Goal: Transaction & Acquisition: Subscribe to service/newsletter

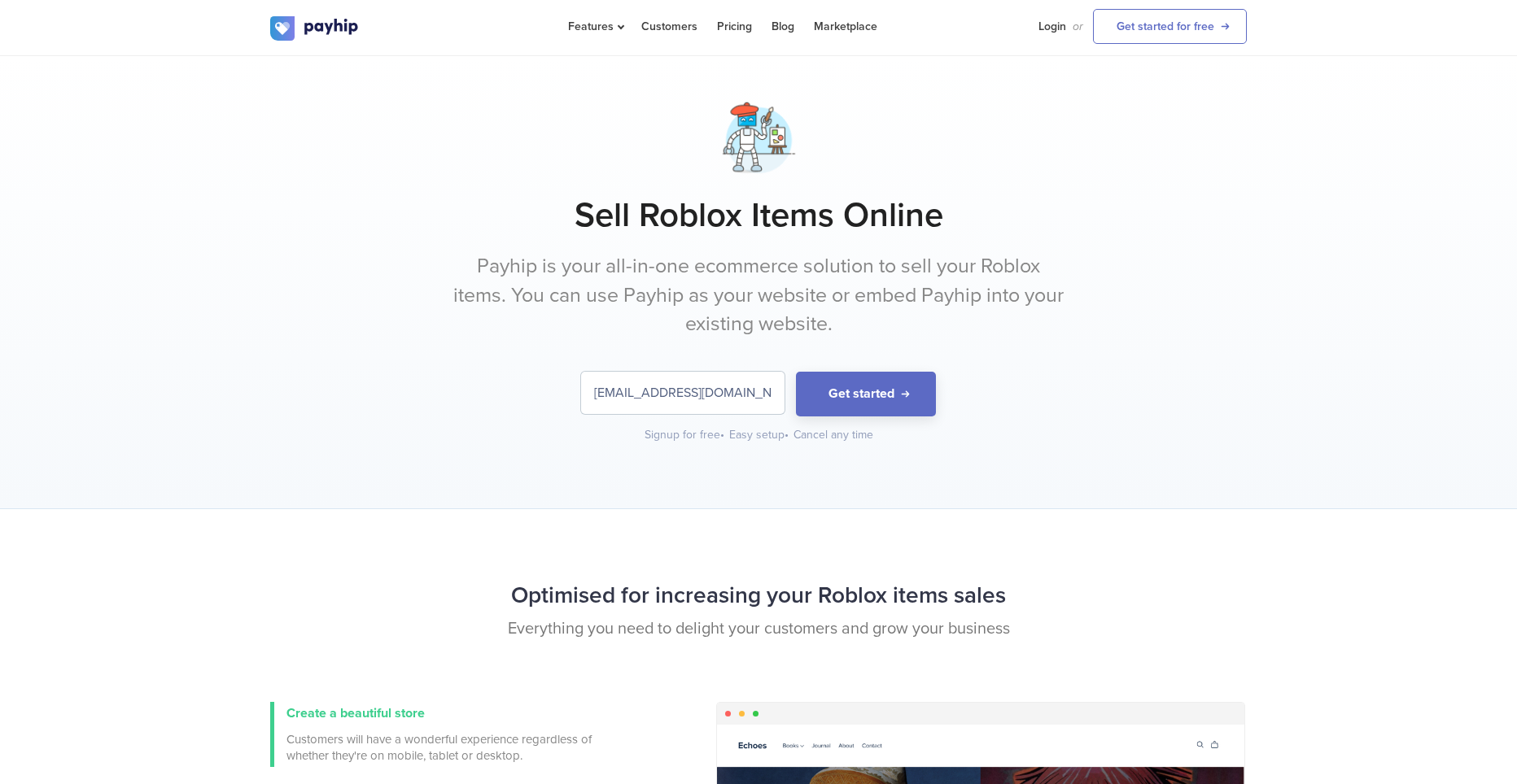
click at [756, 429] on div "Easy setup •" at bounding box center [760, 435] width 61 height 16
click at [753, 396] on input "[EMAIL_ADDRESS][DOMAIN_NAME]" at bounding box center [683, 393] width 203 height 43
drag, startPoint x: 860, startPoint y: 365, endPoint x: 863, endPoint y: 376, distance: 11.4
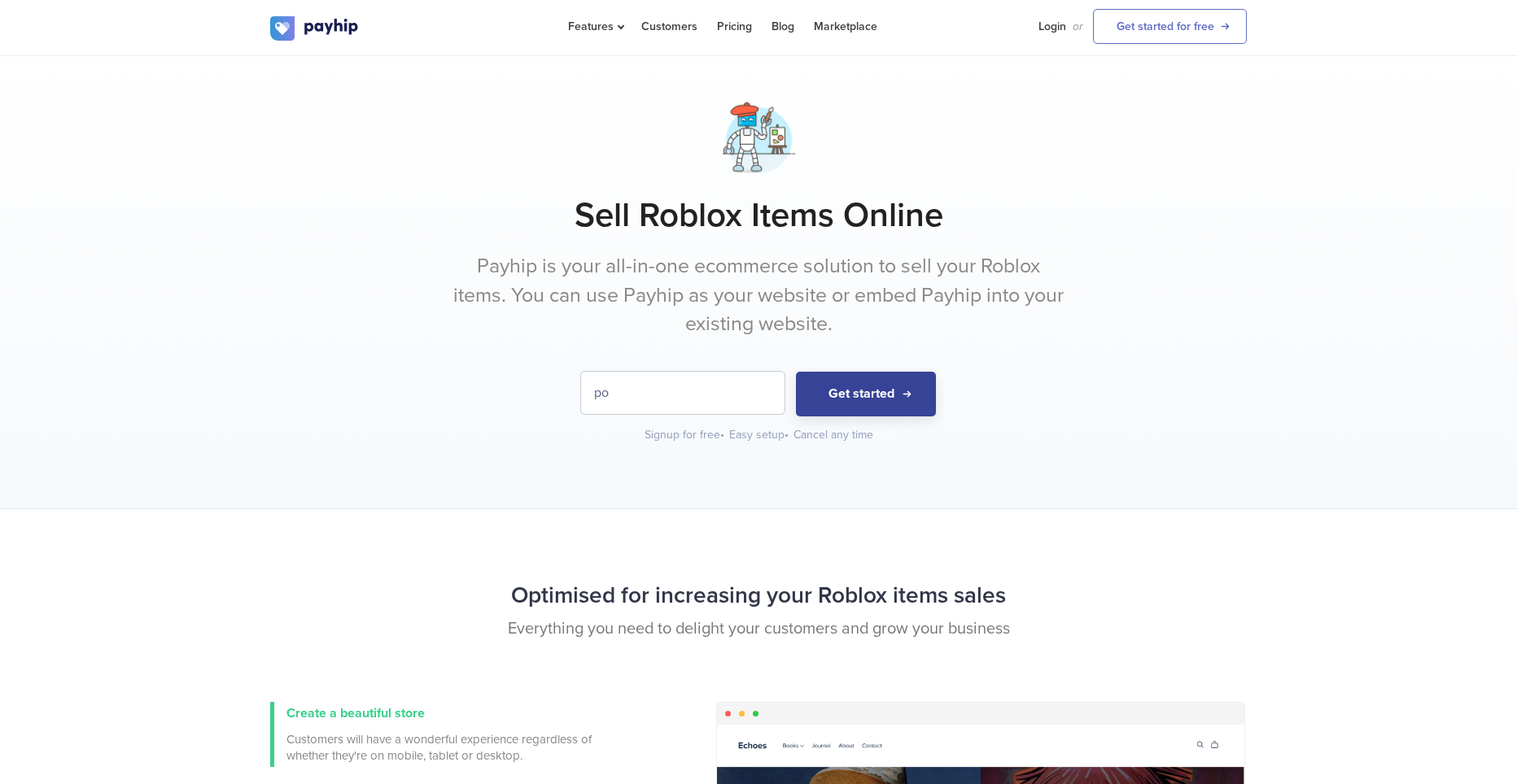
click at [860, 365] on div "Sell Roblox Items Online Payhip is your all-in-one ecommerce solution to sell y…" at bounding box center [759, 270] width 977 height 347
click at [865, 378] on button "Get started" at bounding box center [865, 394] width 140 height 45
click at [747, 387] on input "po" at bounding box center [683, 393] width 203 height 43
type input "[EMAIL_ADDRESS][DOMAIN_NAME]"
click at [848, 374] on button "Get started" at bounding box center [865, 394] width 140 height 45
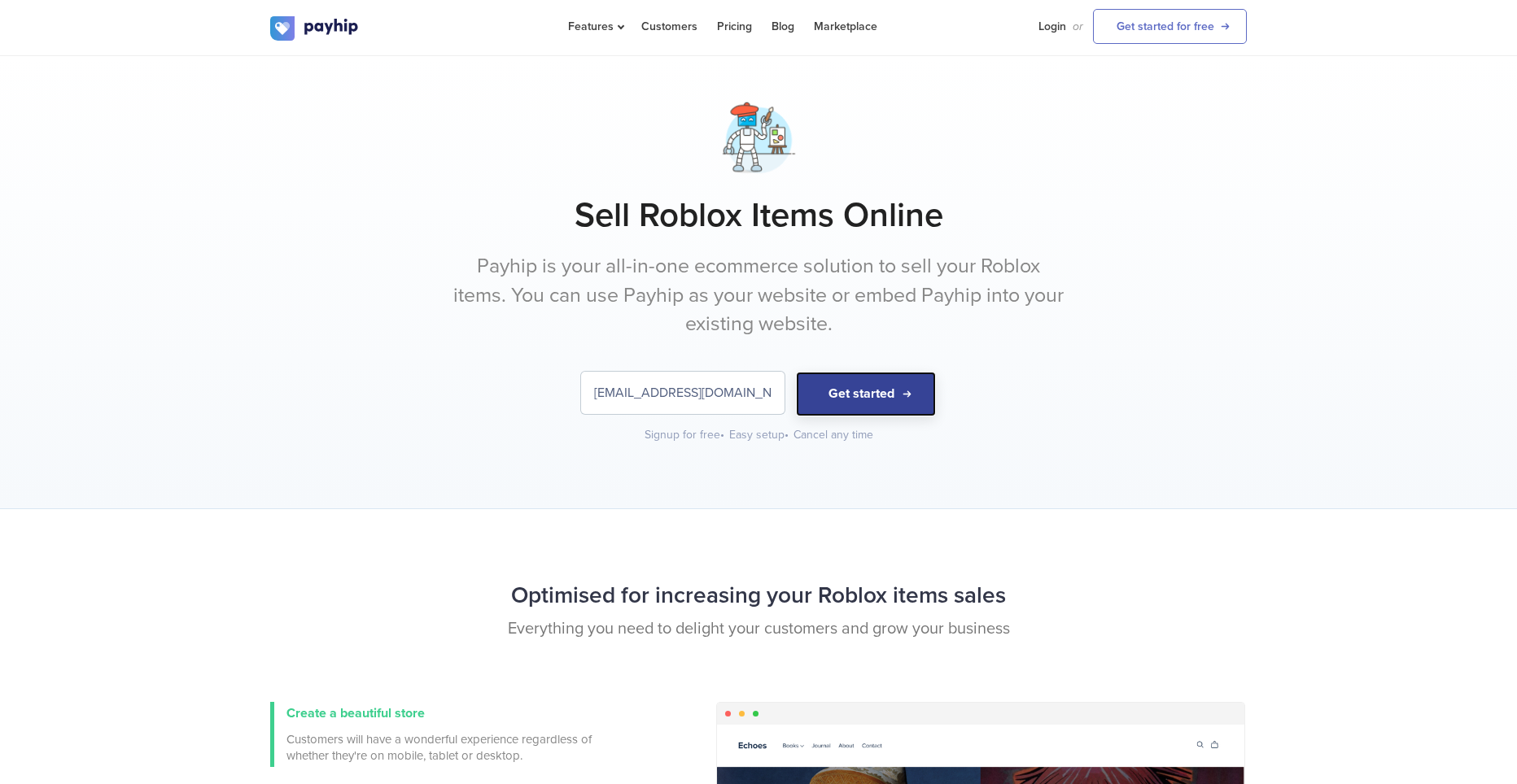
click at [862, 383] on button "Get started" at bounding box center [865, 394] width 140 height 45
